Goal: Entertainment & Leisure: Consume media (video, audio)

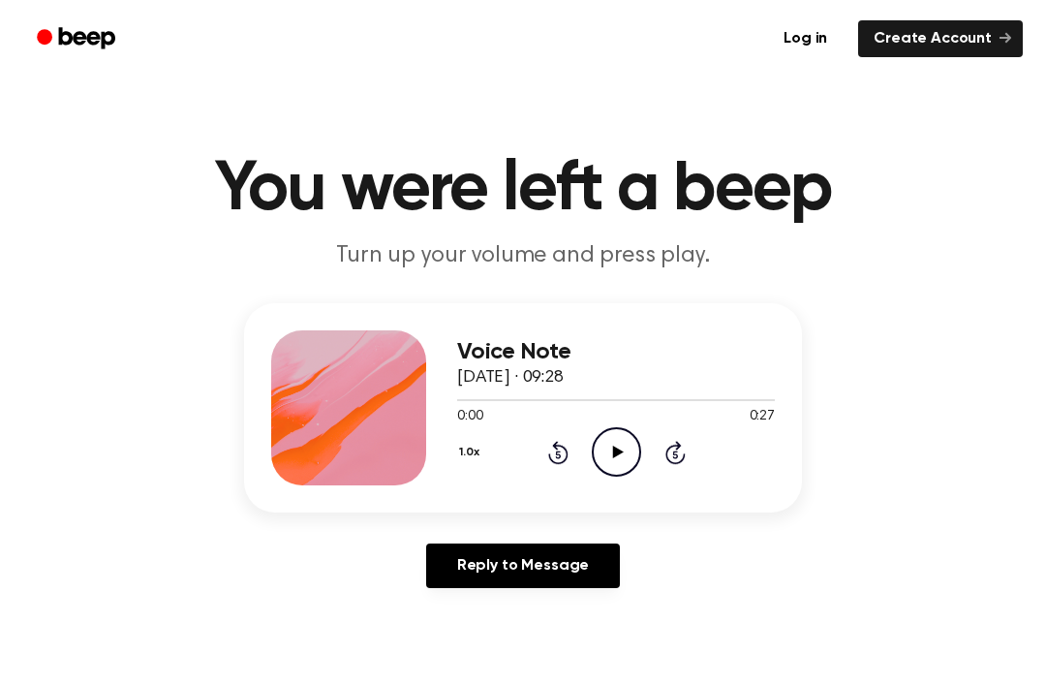
click at [623, 444] on icon "Play Audio" at bounding box center [616, 451] width 49 height 49
click at [611, 445] on icon "Play Audio" at bounding box center [616, 451] width 49 height 49
click at [622, 444] on icon "Play Audio" at bounding box center [616, 451] width 49 height 49
click at [611, 440] on icon "Pause Audio" at bounding box center [616, 451] width 49 height 49
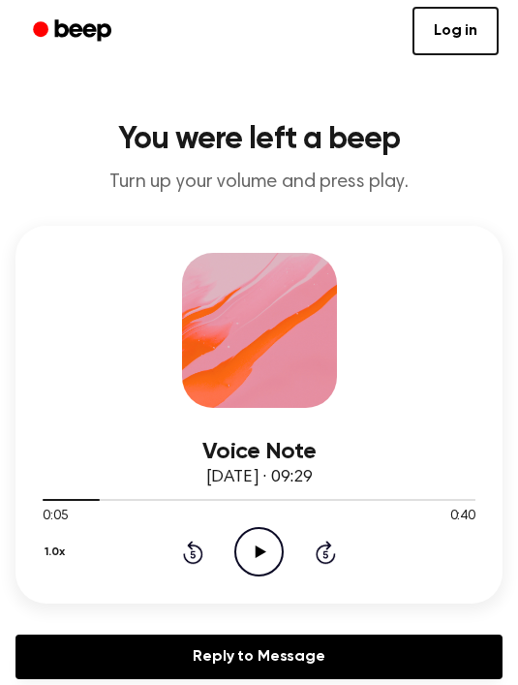
click at [253, 553] on icon "Play Audio" at bounding box center [258, 551] width 49 height 49
click at [183, 562] on icon "Rewind 5 seconds" at bounding box center [192, 552] width 21 height 25
click at [186, 535] on div "1.0x Rewind 5 seconds Pause Audio Skip 5 seconds" at bounding box center [259, 551] width 433 height 49
click at [186, 558] on icon at bounding box center [193, 552] width 20 height 23
click at [185, 558] on icon at bounding box center [193, 552] width 20 height 23
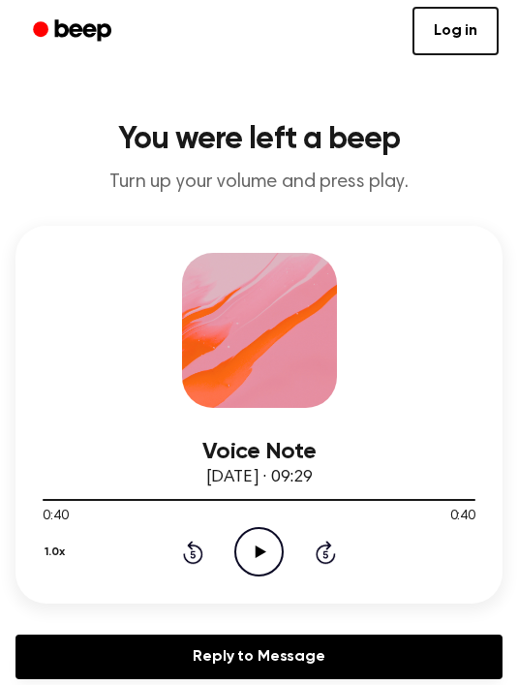
scroll to position [100, 0]
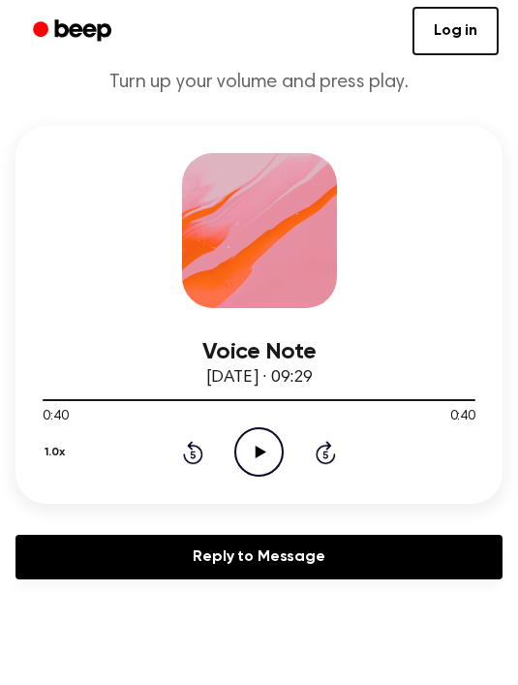
click at [267, 446] on icon "Play Audio" at bounding box center [258, 451] width 49 height 49
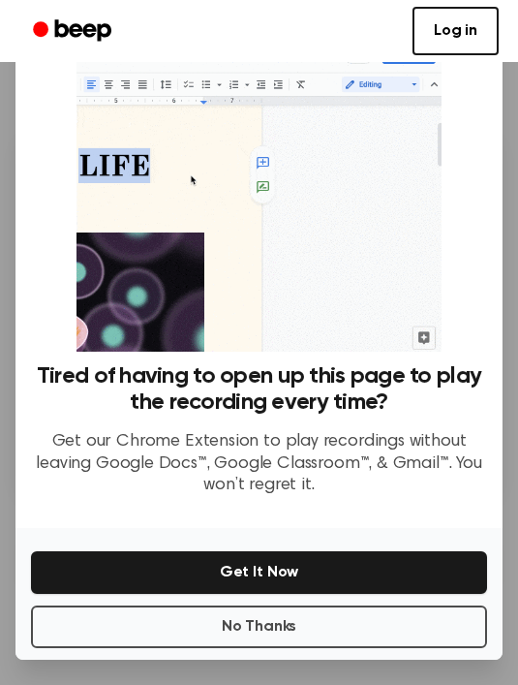
click at [83, 637] on button "No Thanks" at bounding box center [259, 626] width 456 height 43
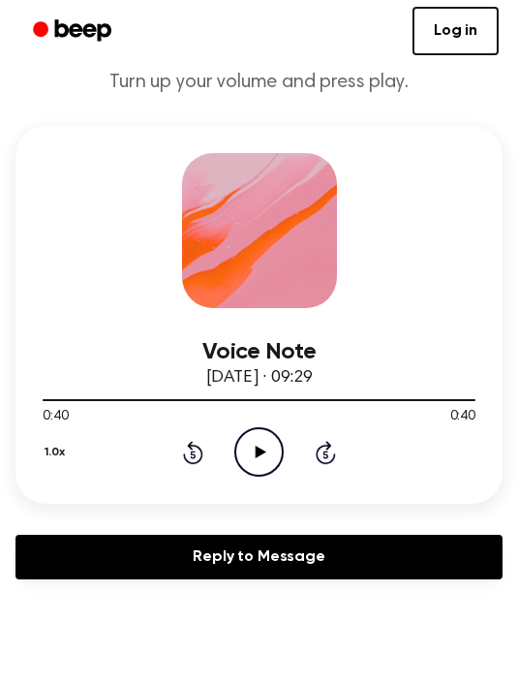
click at [259, 441] on icon "Play Audio" at bounding box center [258, 451] width 49 height 49
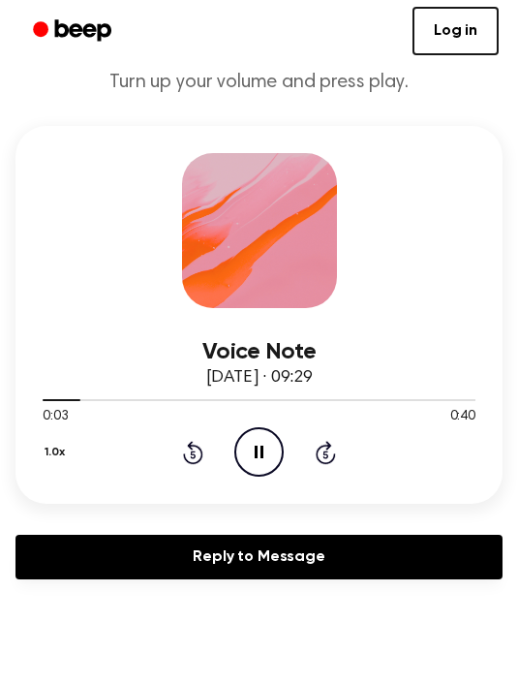
click at [271, 451] on icon "Pause Audio" at bounding box center [258, 451] width 49 height 49
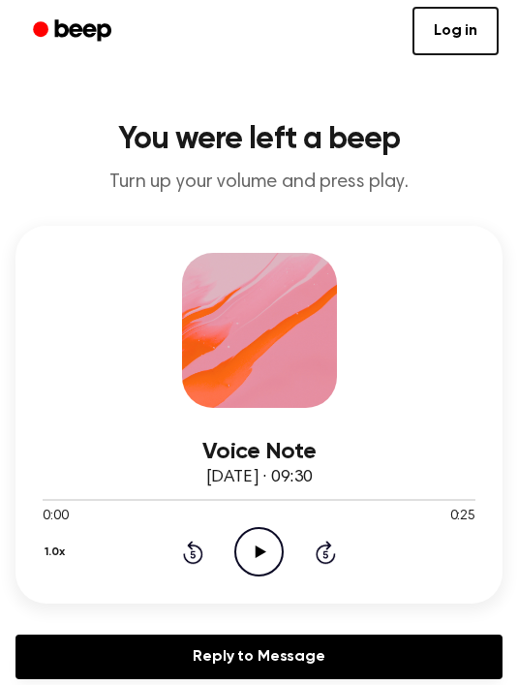
click at [269, 553] on icon "Play Audio" at bounding box center [258, 551] width 49 height 49
click at [260, 565] on icon "Play Audio" at bounding box center [258, 551] width 49 height 49
click at [253, 548] on icon "Play Audio" at bounding box center [258, 551] width 49 height 49
